Goal: Go to known website: Access a specific website the user already knows

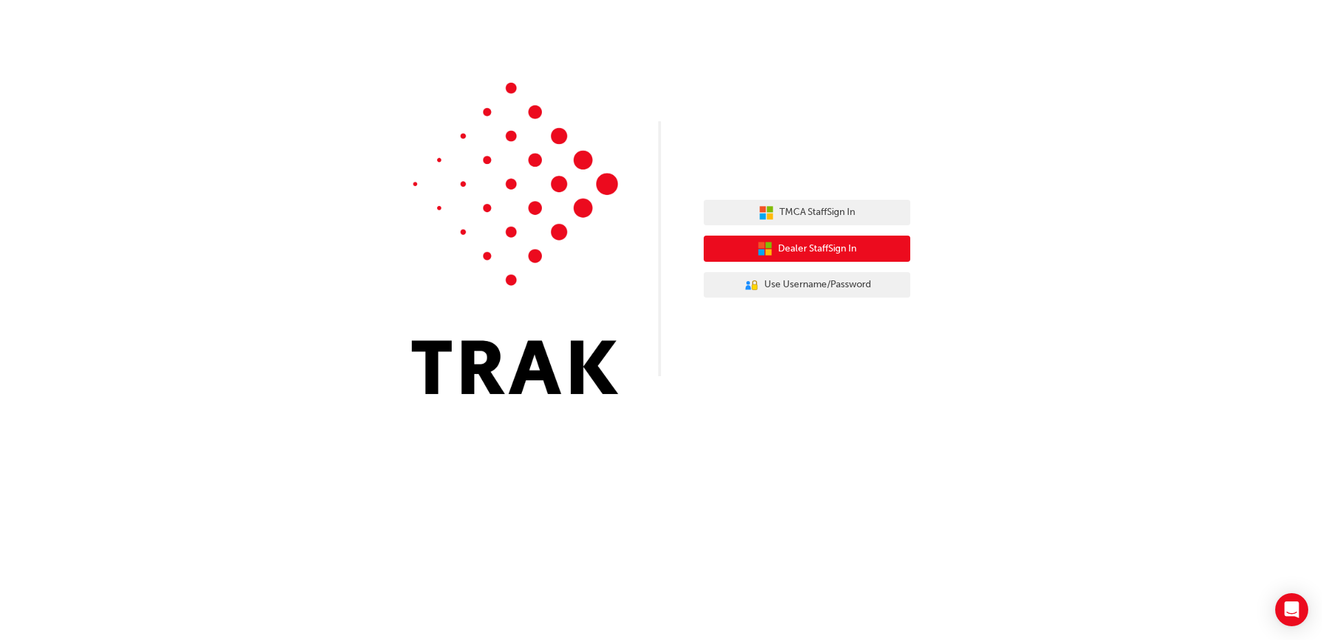
click at [790, 244] on span "Dealer Staff Sign In" at bounding box center [817, 249] width 78 height 16
